Goal: Use online tool/utility: Utilize a website feature to perform a specific function

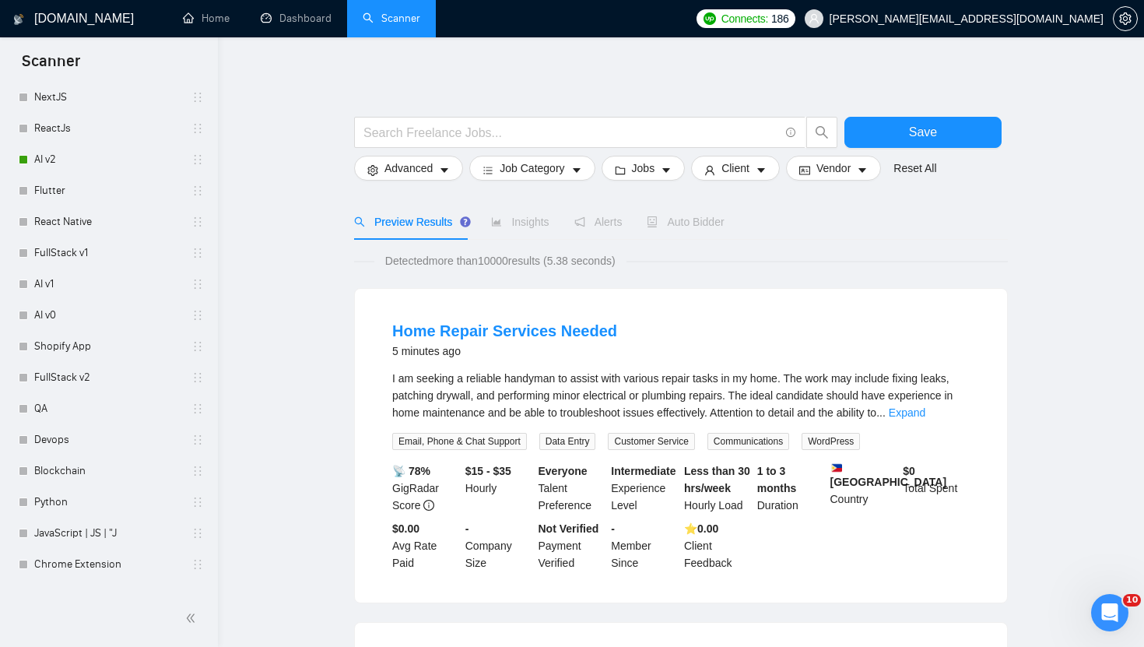
scroll to position [143, 0]
click at [118, 246] on link "FullStack v1" at bounding box center [108, 249] width 148 height 31
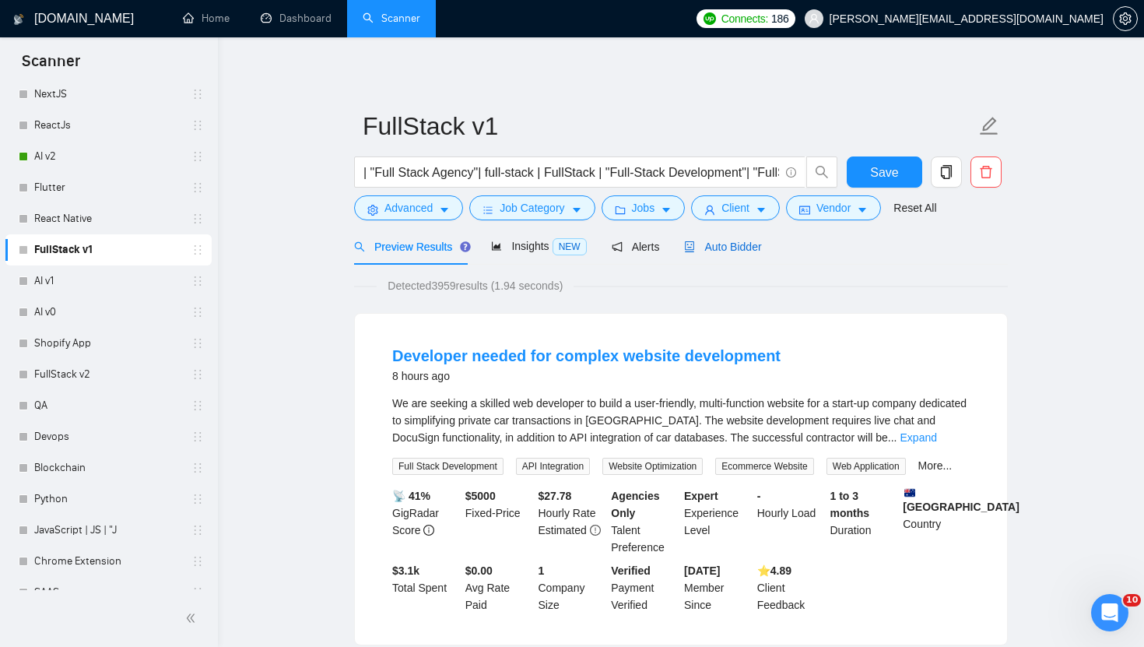
click at [745, 248] on span "Auto Bidder" at bounding box center [722, 246] width 77 height 12
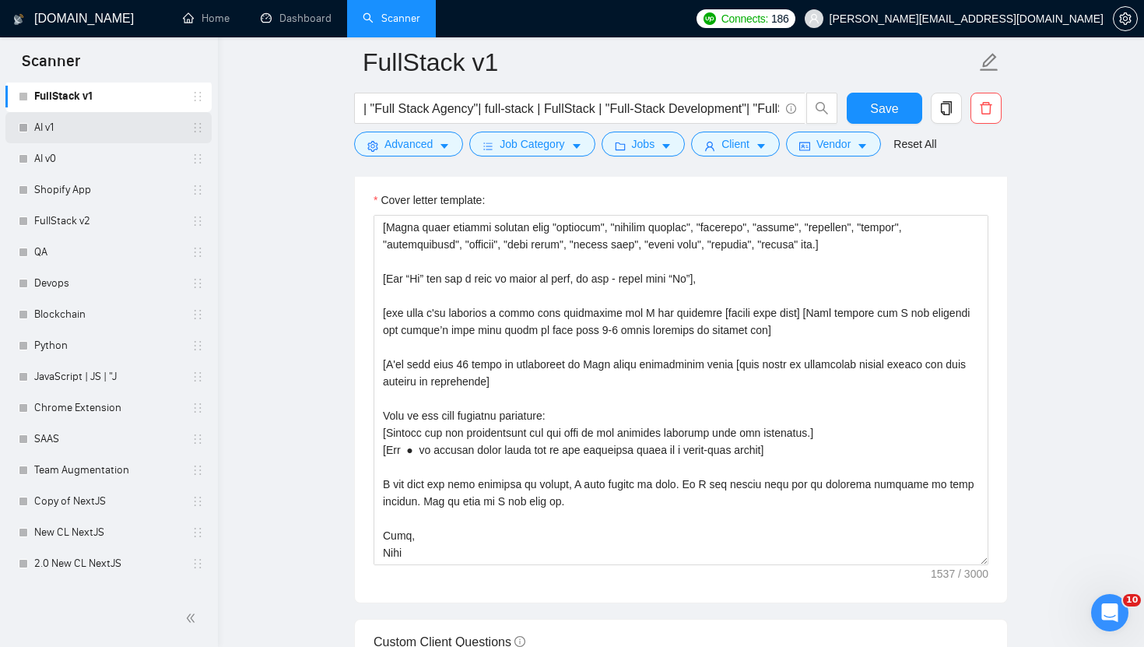
scroll to position [317, 0]
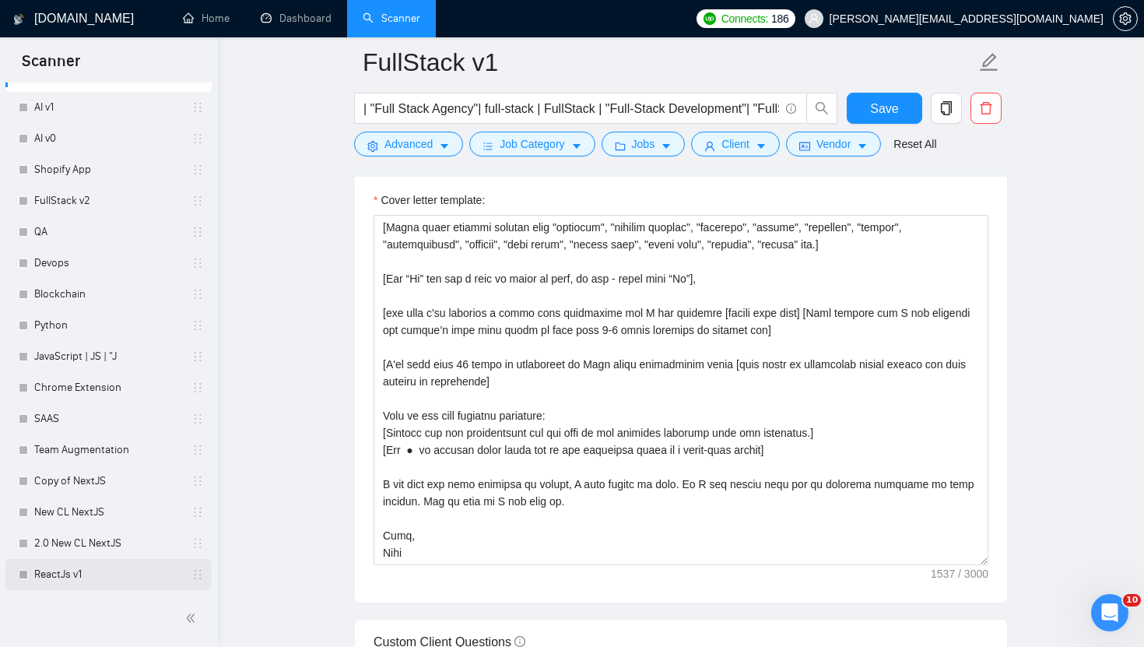
click at [97, 572] on link "ReactJs v1" at bounding box center [108, 574] width 148 height 31
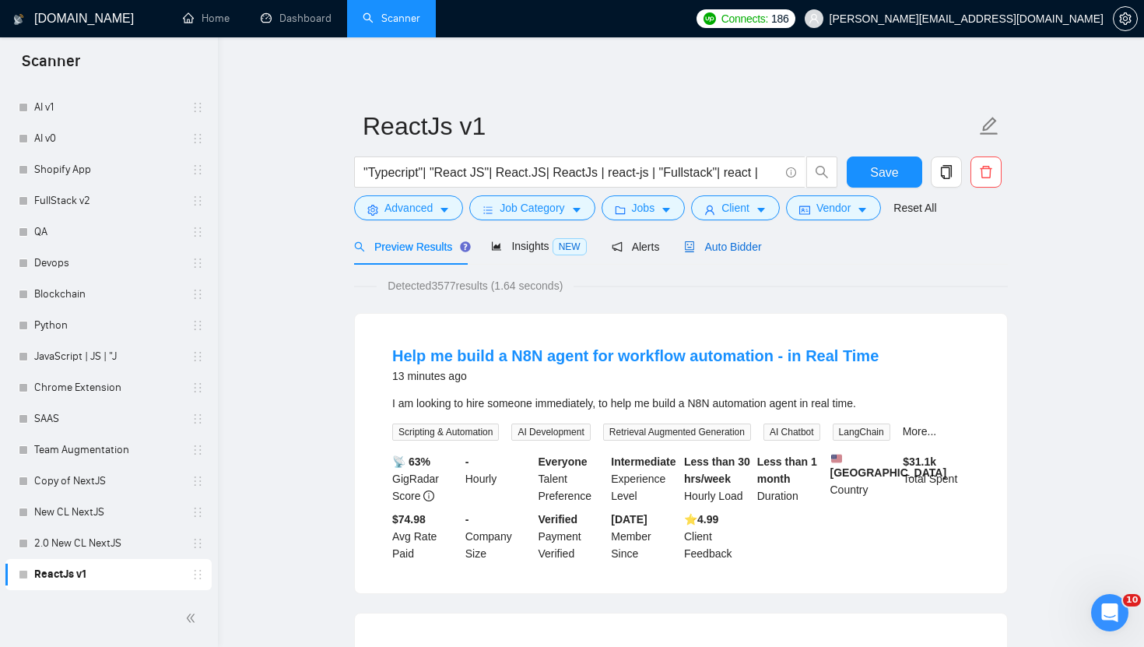
click at [722, 251] on span "Auto Bidder" at bounding box center [722, 246] width 77 height 12
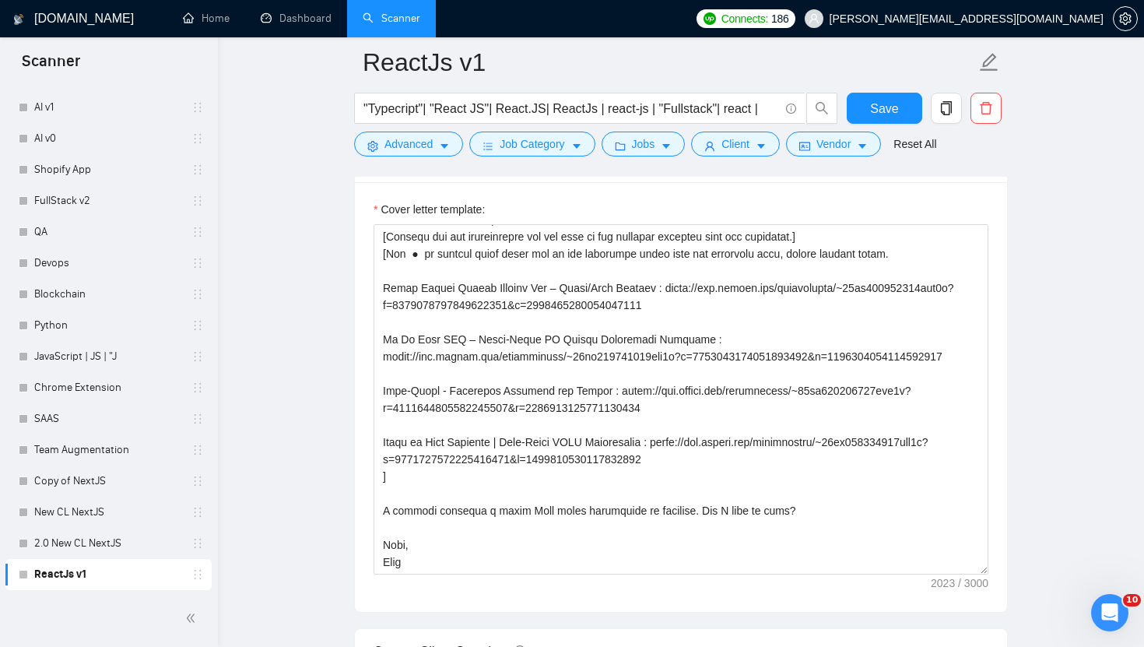
scroll to position [1711, 0]
